Goal: Task Accomplishment & Management: Manage account settings

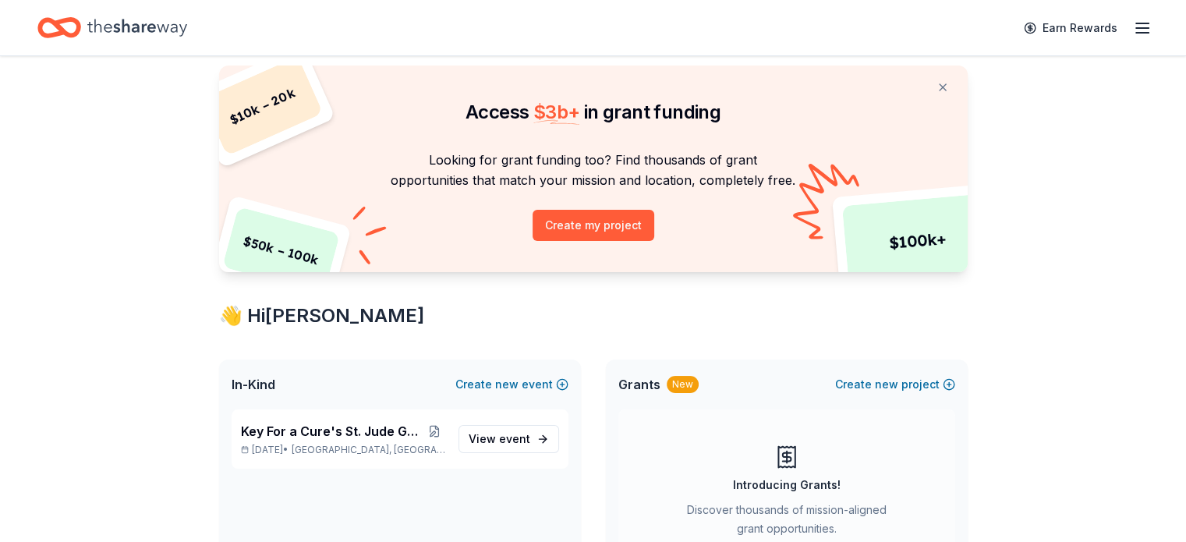
scroll to position [156, 0]
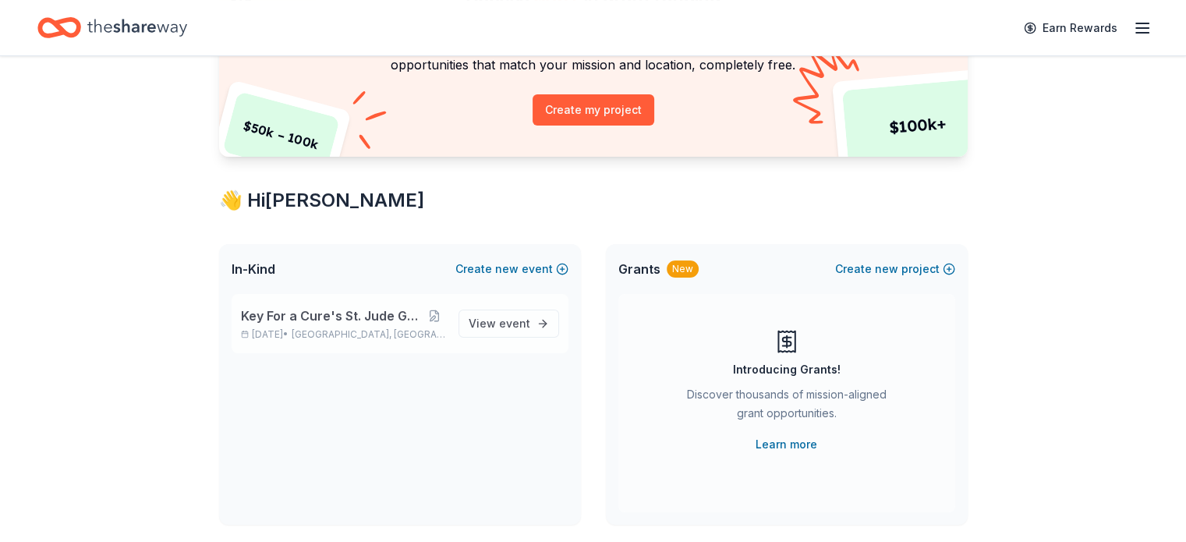
click at [368, 318] on span "Key For a Cure's St. Jude Golf Tournament" at bounding box center [332, 315] width 183 height 19
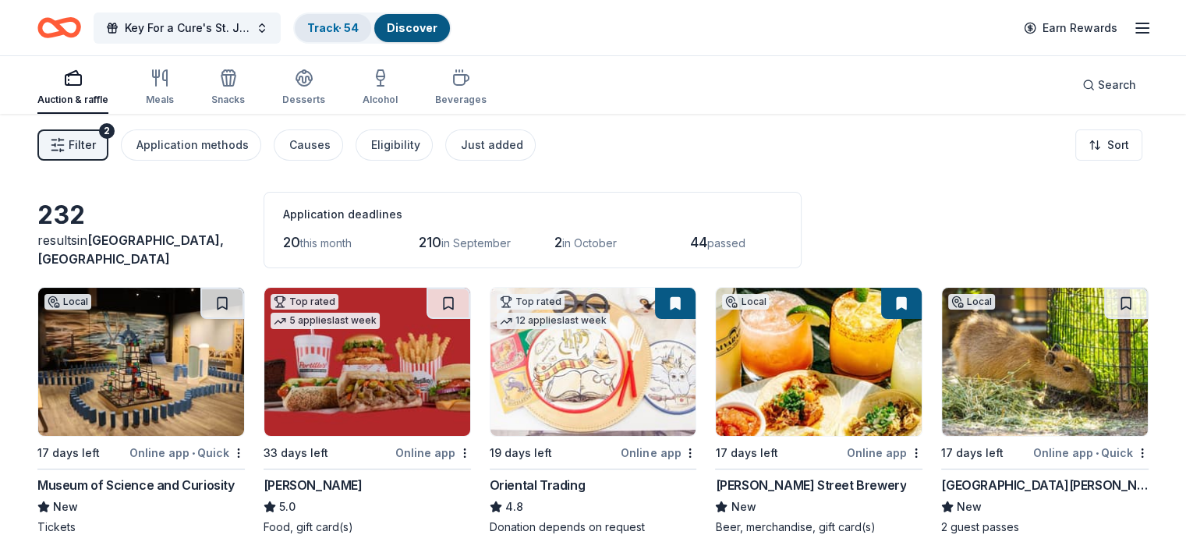
click at [371, 32] on div "Track · 54" at bounding box center [333, 28] width 76 height 28
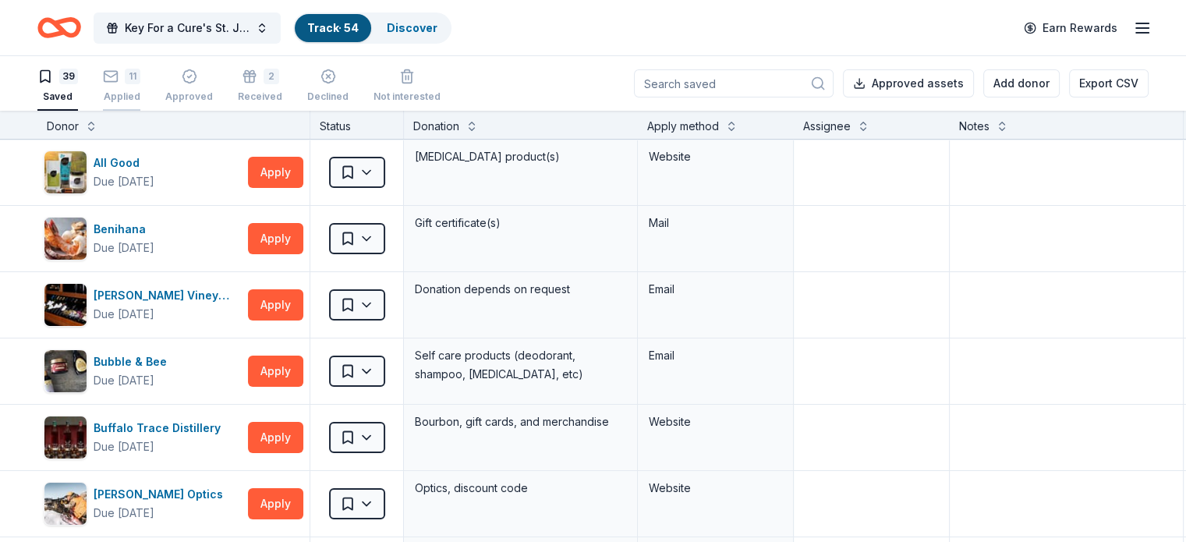
click at [118, 71] on icon "button" at bounding box center [111, 77] width 16 height 16
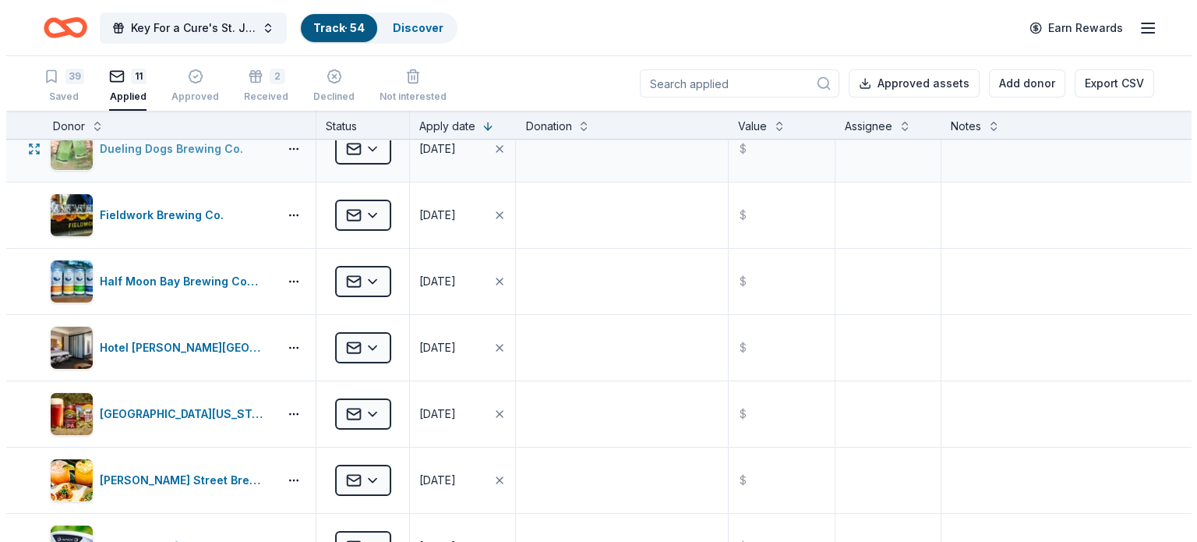
scroll to position [234, 0]
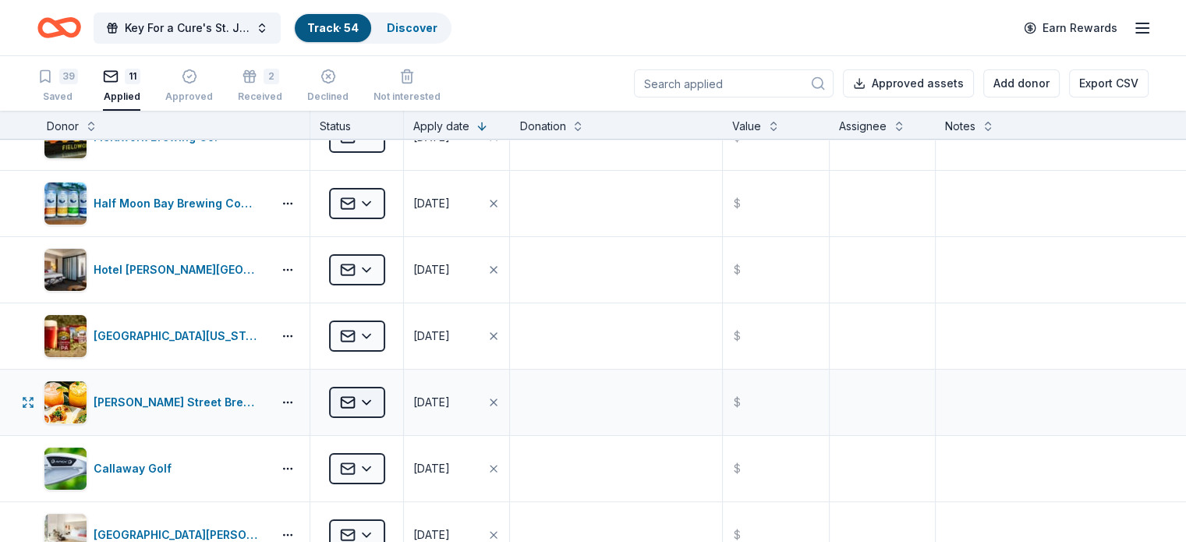
click at [382, 401] on html "Key For a Cure's St. Jude Golf Tournament Track · 54 Discover Earn Rewards 39 S…" at bounding box center [593, 271] width 1186 height 542
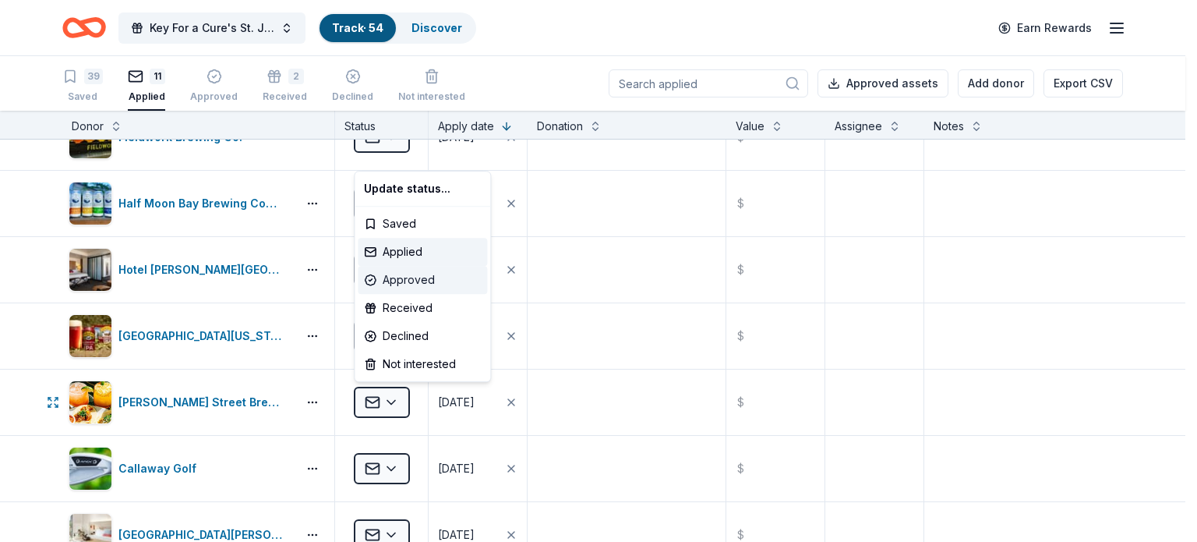
click at [389, 278] on div "Approved" at bounding box center [422, 280] width 129 height 28
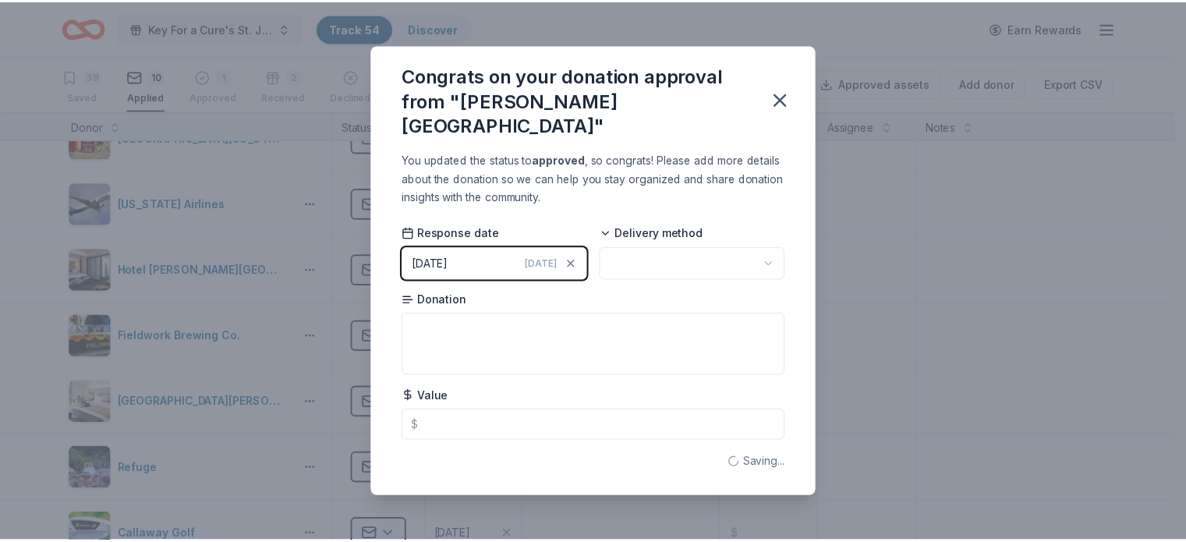
scroll to position [101, 0]
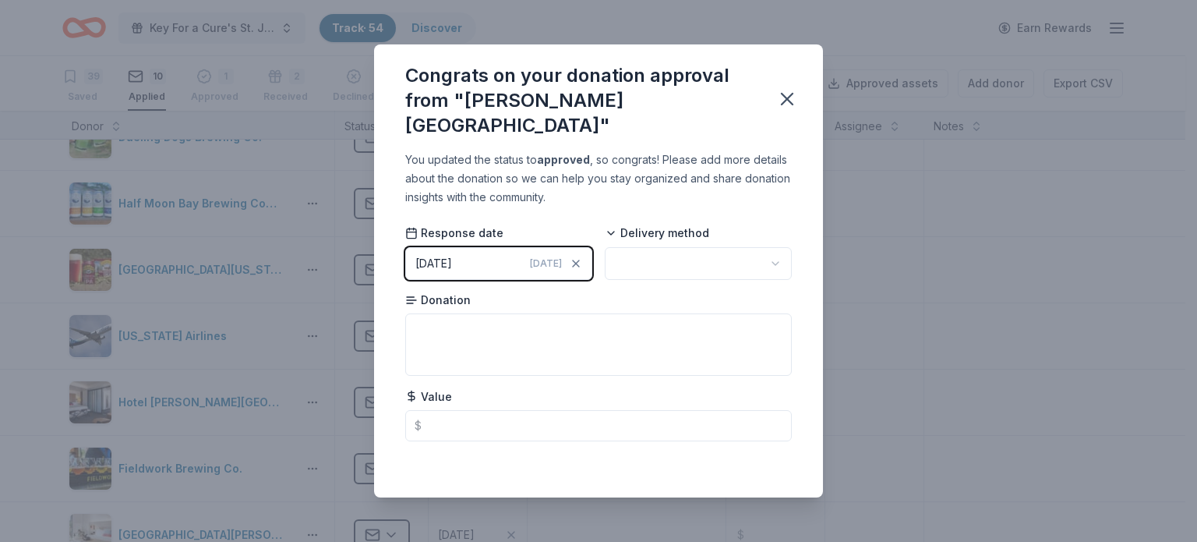
click at [709, 260] on html "Key For a Cure's St. Jude Golf Tournament Track · 54 Discover Earn Rewards 39 S…" at bounding box center [598, 271] width 1197 height 542
drag, startPoint x: 459, startPoint y: 248, endPoint x: 399, endPoint y: 247, distance: 60.0
click at [452, 254] on div "[DATE]" at bounding box center [433, 263] width 37 height 19
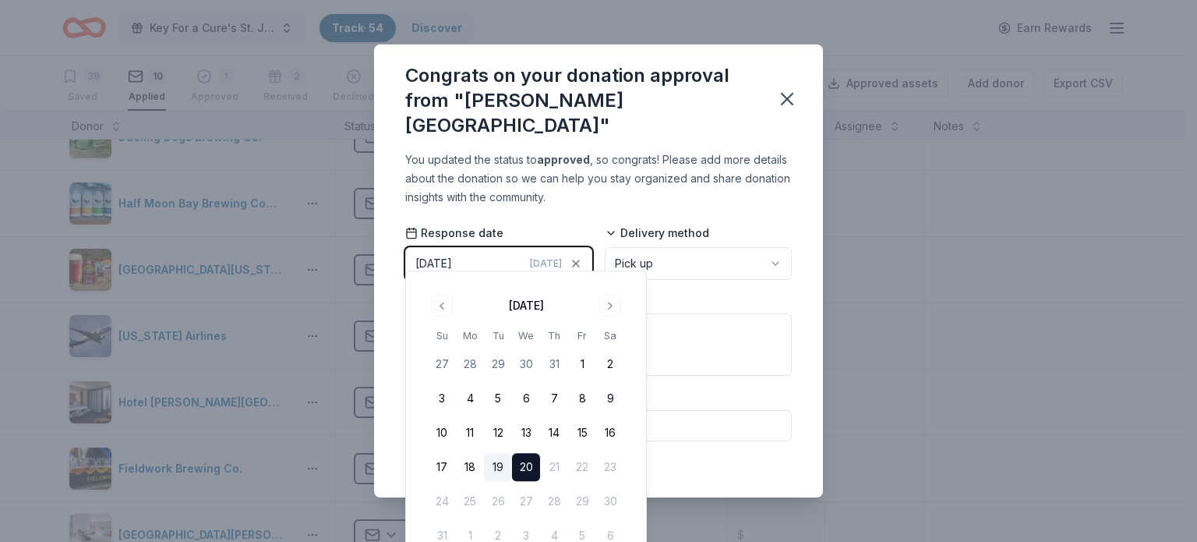
click at [497, 465] on button "19" at bounding box center [498, 467] width 28 height 28
click at [707, 129] on div "Congrats on your donation approval from "[PERSON_NAME][GEOGRAPHIC_DATA]"" at bounding box center [598, 97] width 449 height 106
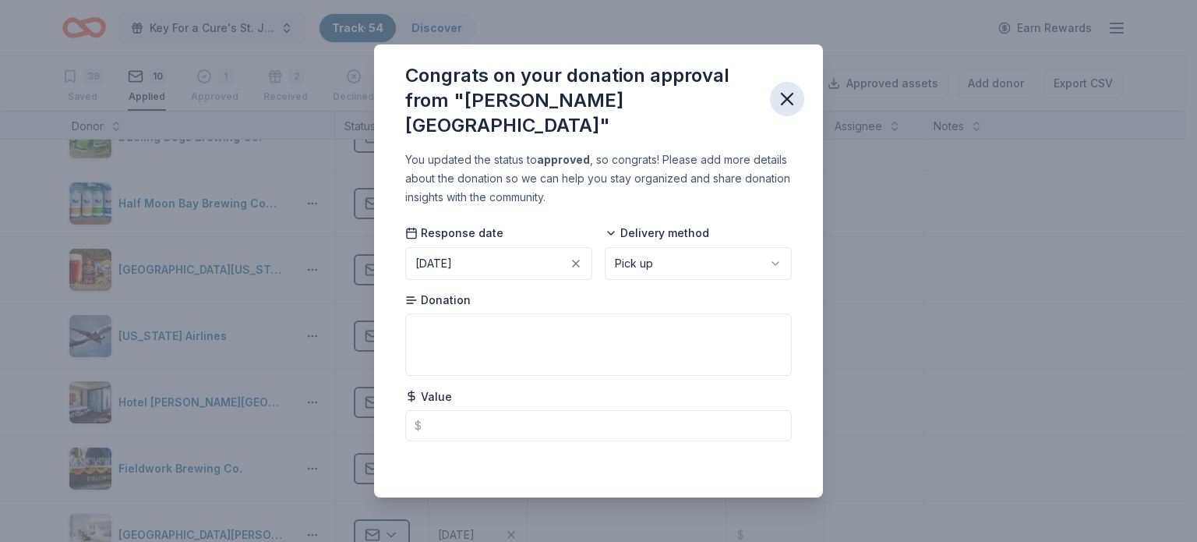
click at [794, 96] on icon "button" at bounding box center [787, 99] width 22 height 22
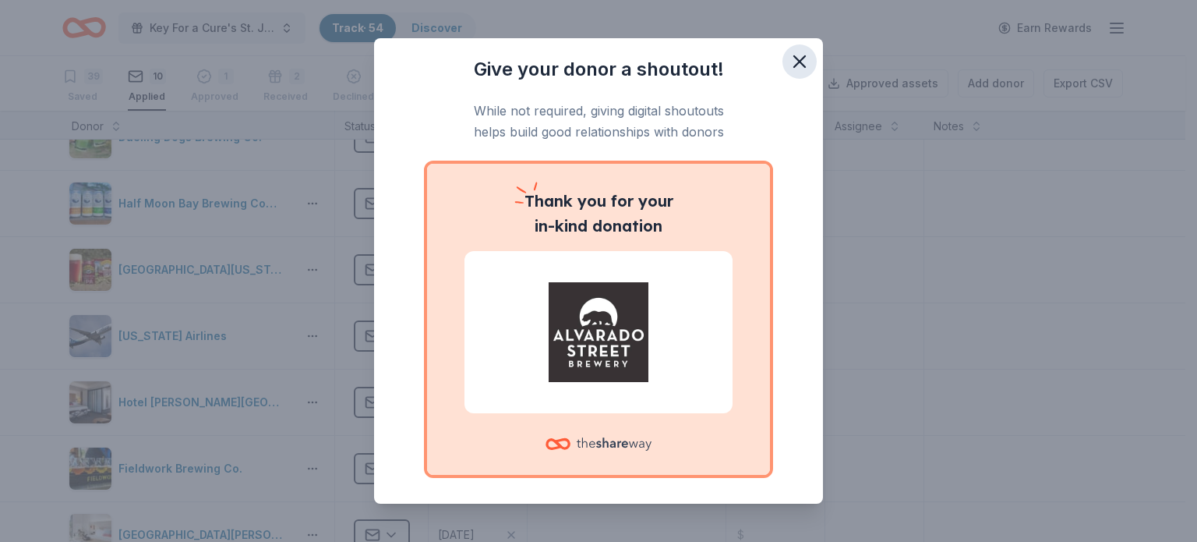
click at [789, 56] on icon "button" at bounding box center [800, 62] width 22 height 22
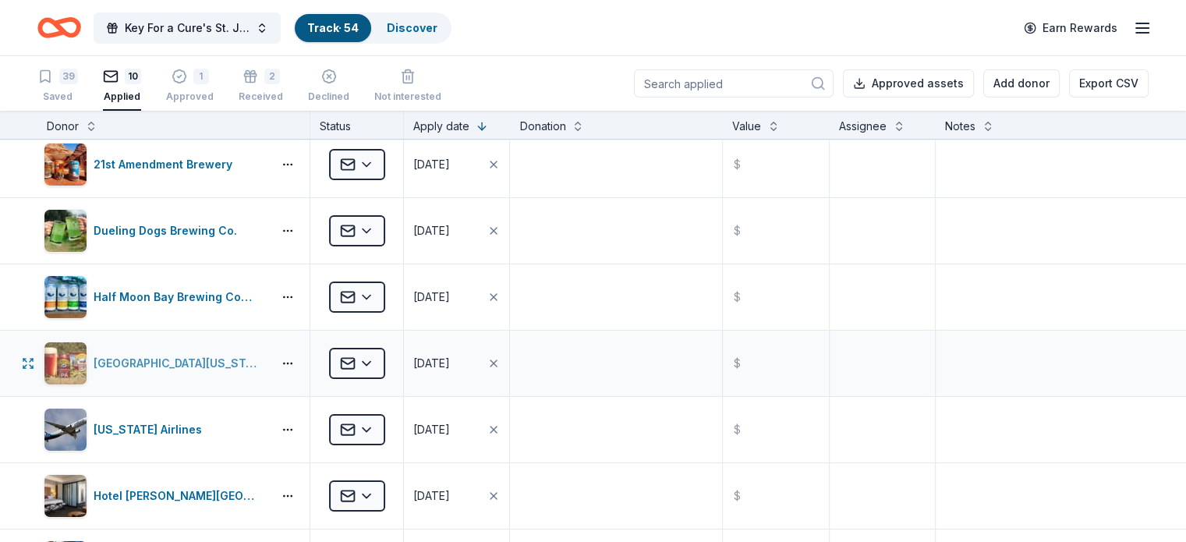
scroll to position [0, 0]
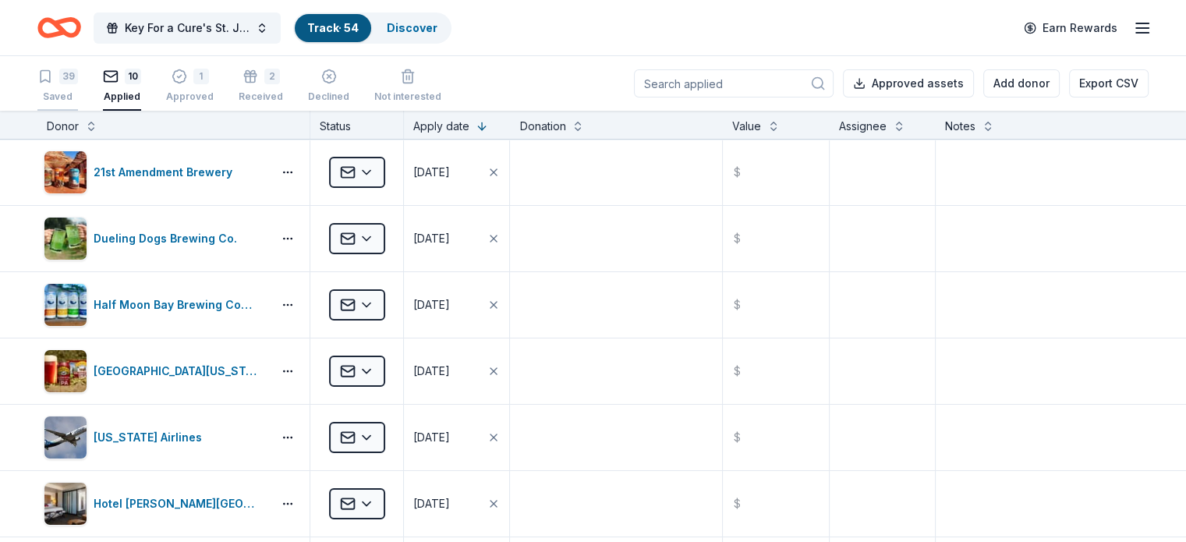
click at [78, 94] on div "Saved" at bounding box center [57, 96] width 41 height 12
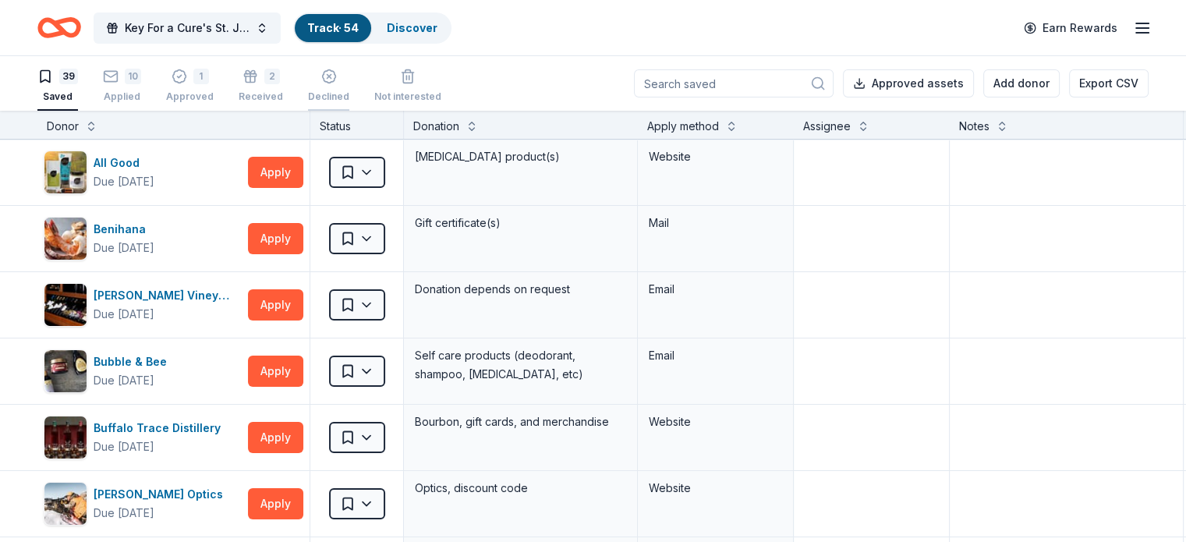
click at [337, 69] on icon "button" at bounding box center [329, 77] width 16 height 16
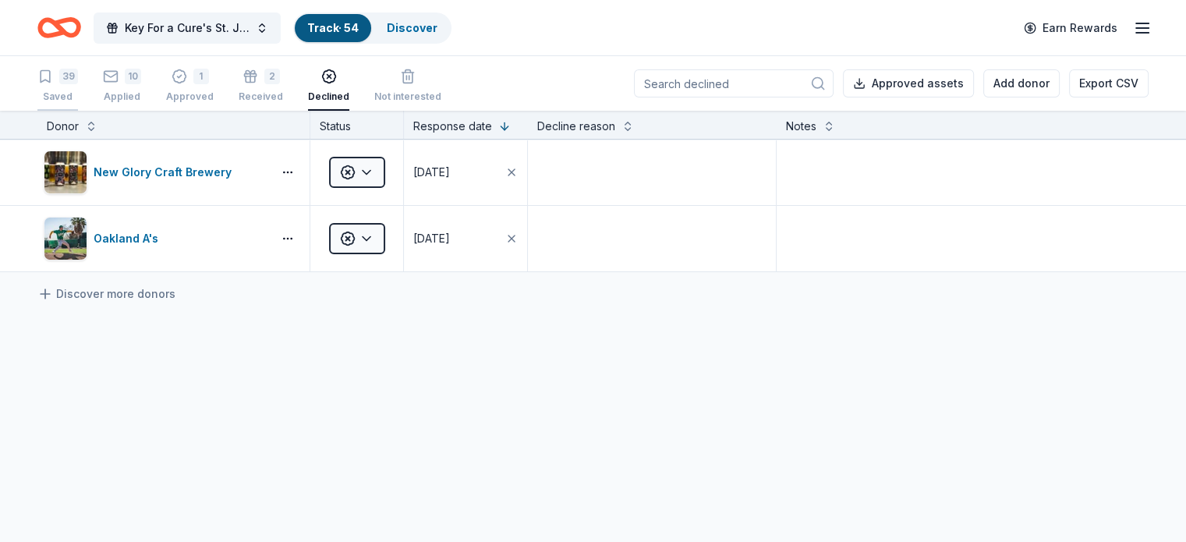
click at [78, 76] on div "39" at bounding box center [57, 77] width 41 height 16
